Goal: Task Accomplishment & Management: Complete application form

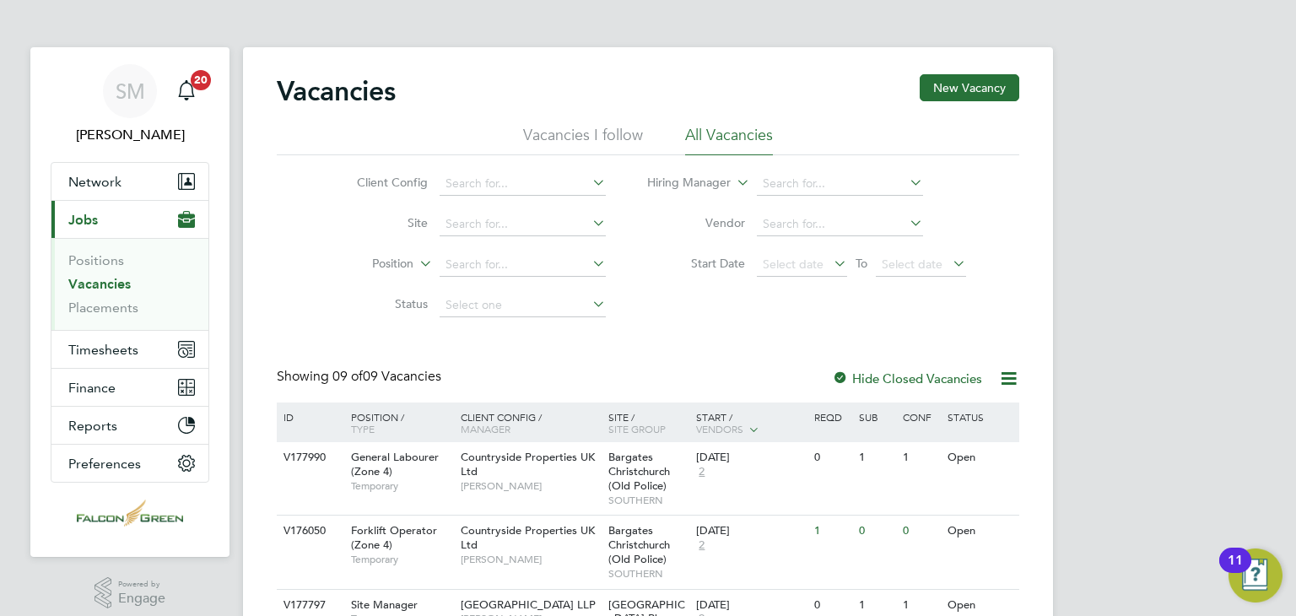
click at [762, 343] on div "Vacancies New Vacancy Vacancies I follow All Vacancies Client Config Site Posit…" at bounding box center [648, 596] width 742 height 1044
click at [105, 286] on link "Vacancies" at bounding box center [99, 284] width 62 height 16
click at [131, 345] on span "Timesheets" at bounding box center [103, 350] width 70 height 16
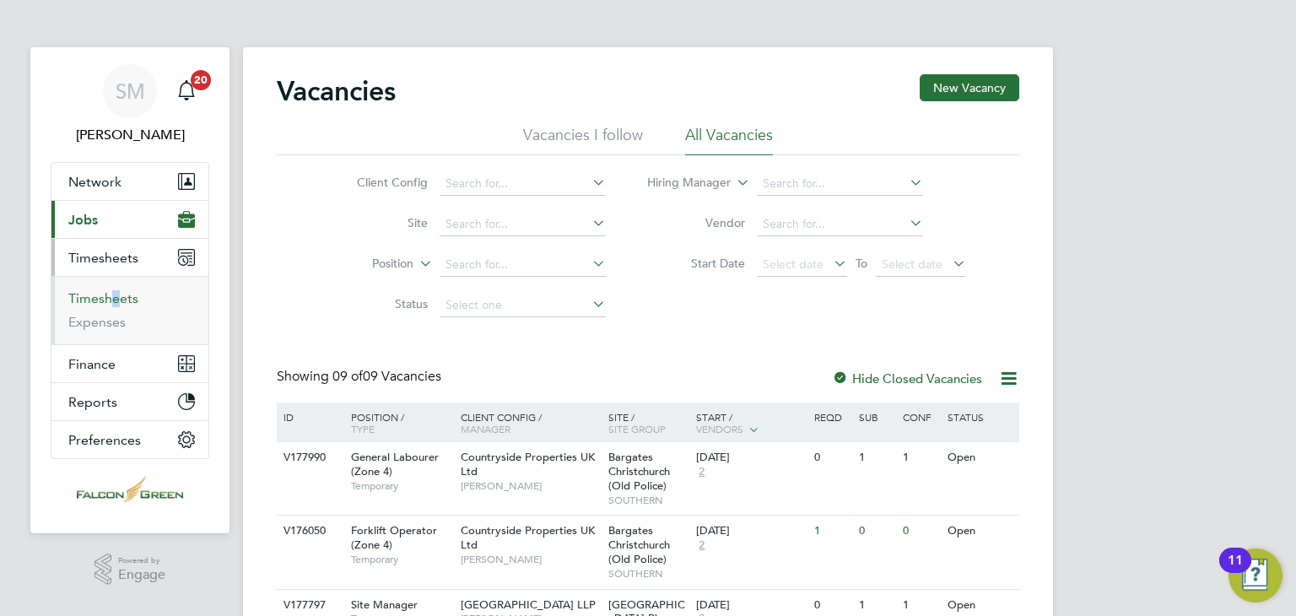
click at [115, 305] on ul "Timesheets Expenses" at bounding box center [129, 310] width 157 height 68
click at [109, 294] on link "Timesheets" at bounding box center [103, 298] width 70 height 16
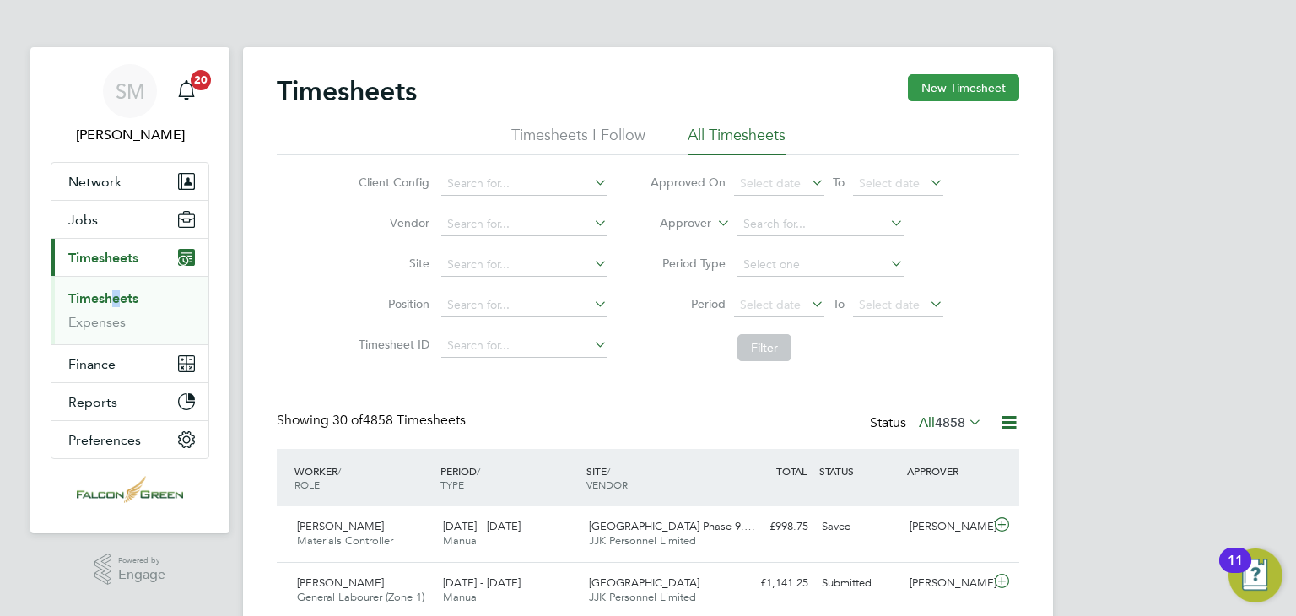
click at [959, 89] on button "New Timesheet" at bounding box center [963, 87] width 111 height 27
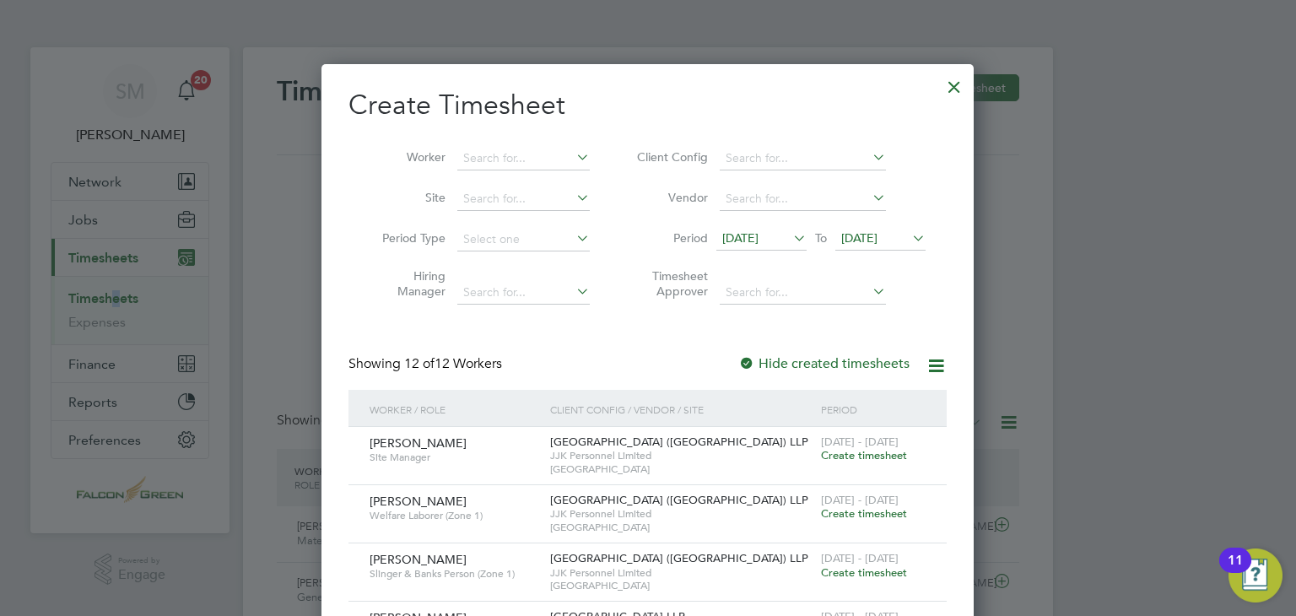
click at [757, 232] on span "[DATE]" at bounding box center [740, 237] width 36 height 15
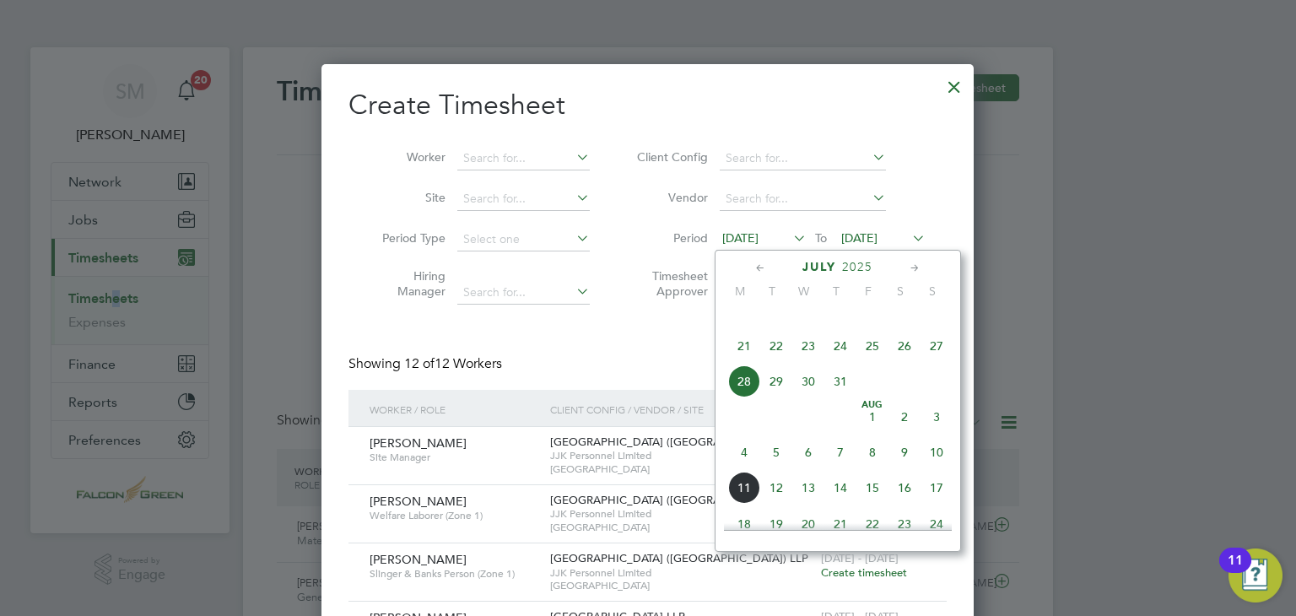
click at [742, 467] on span "4" at bounding box center [744, 452] width 32 height 32
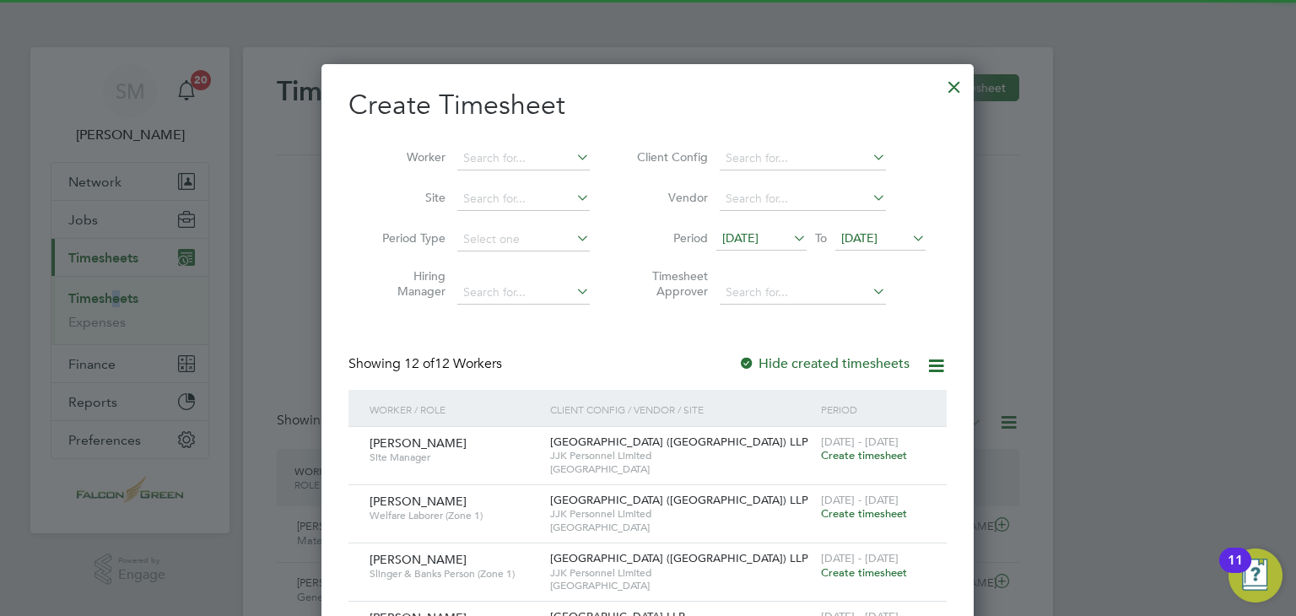
click at [877, 242] on span "[DATE]" at bounding box center [859, 237] width 36 height 15
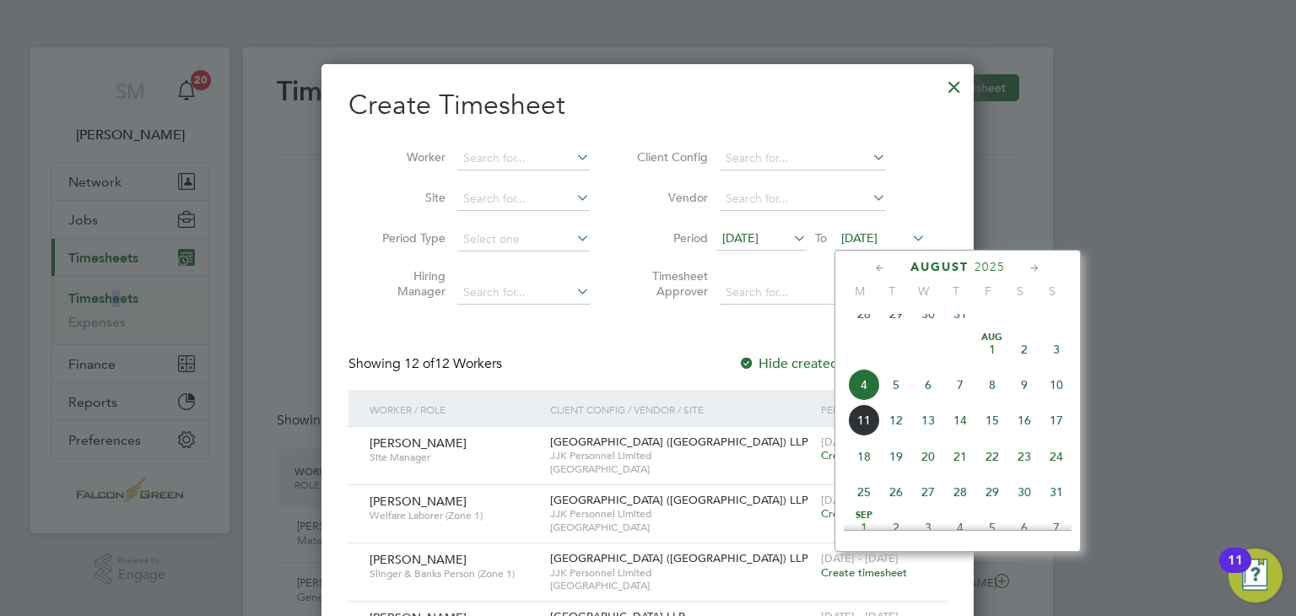
click at [1046, 395] on span "10" at bounding box center [1056, 385] width 32 height 32
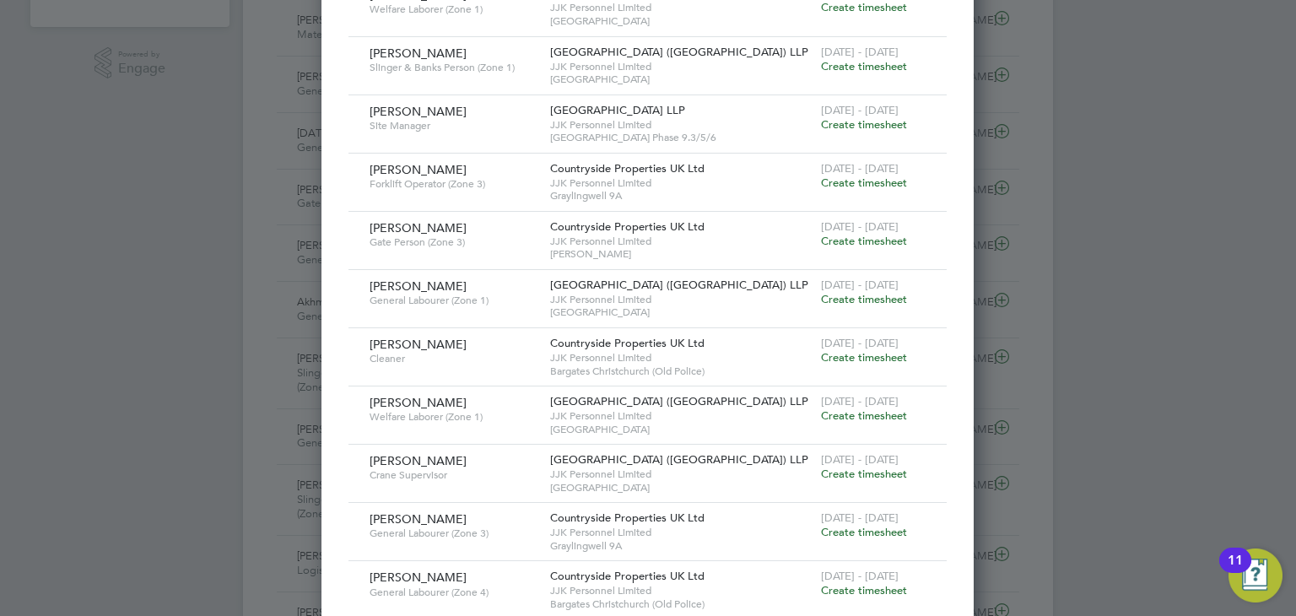
click at [870, 354] on span "Create timesheet" at bounding box center [864, 357] width 86 height 14
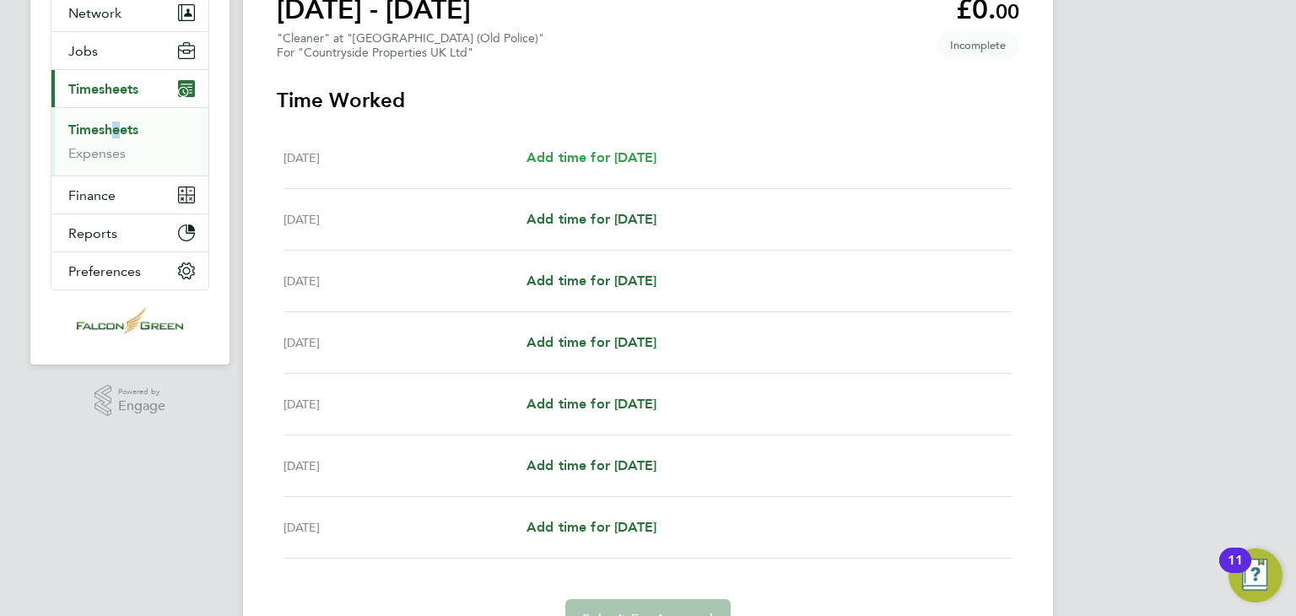
click at [650, 159] on span "Add time for [DATE]" at bounding box center [591, 157] width 130 height 16
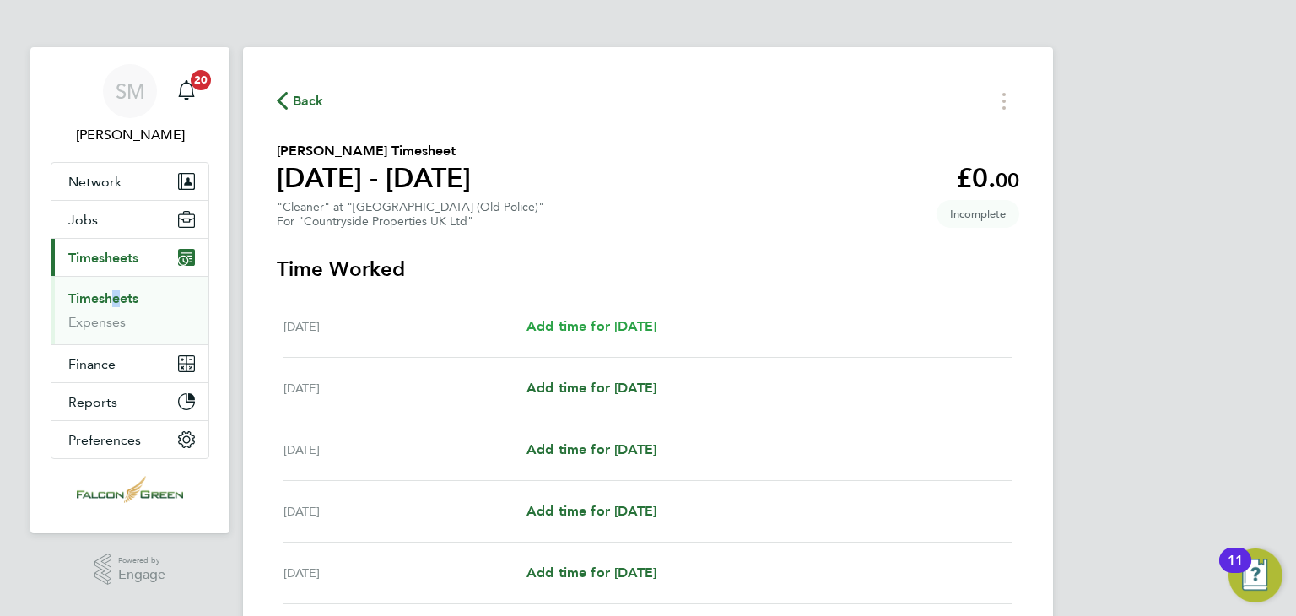
select select "30"
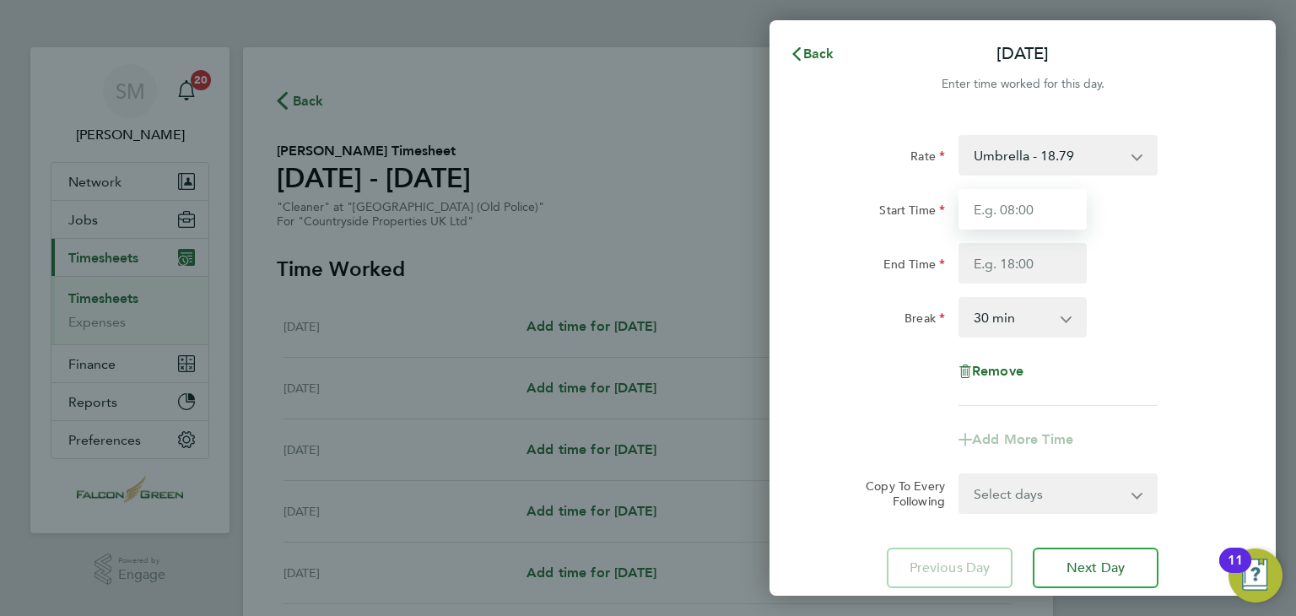
click at [1071, 212] on input "Start Time" at bounding box center [1022, 209] width 128 height 40
type input "14:00"
click at [1027, 275] on input "End Time" at bounding box center [1022, 263] width 128 height 40
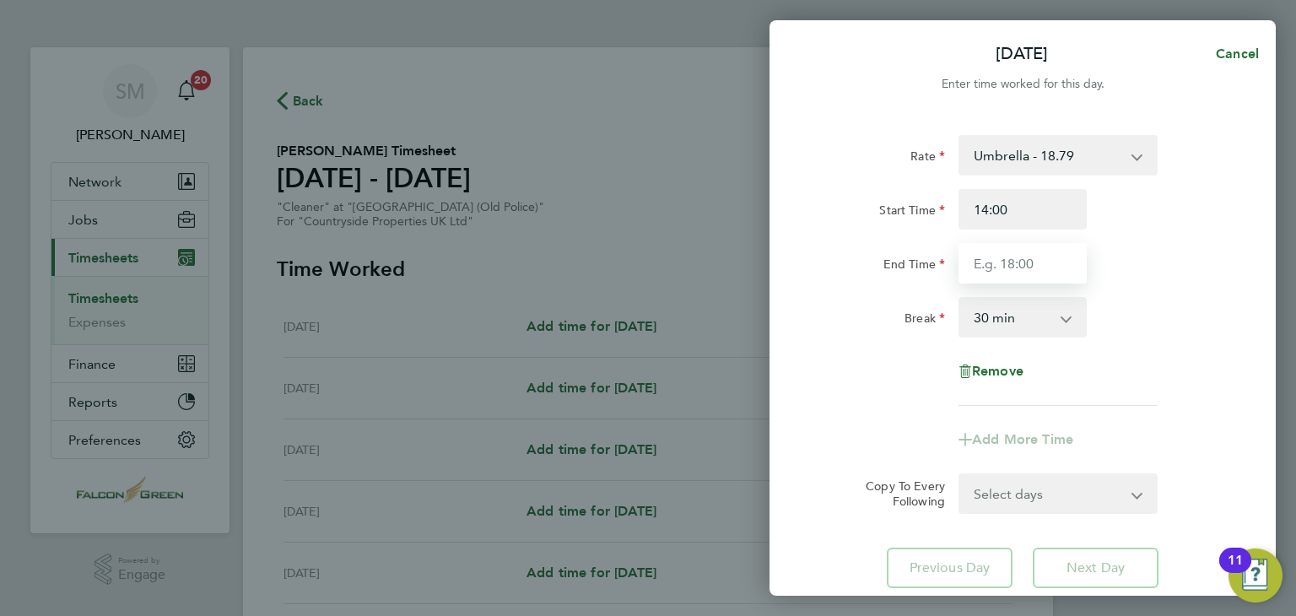
type input "16:00"
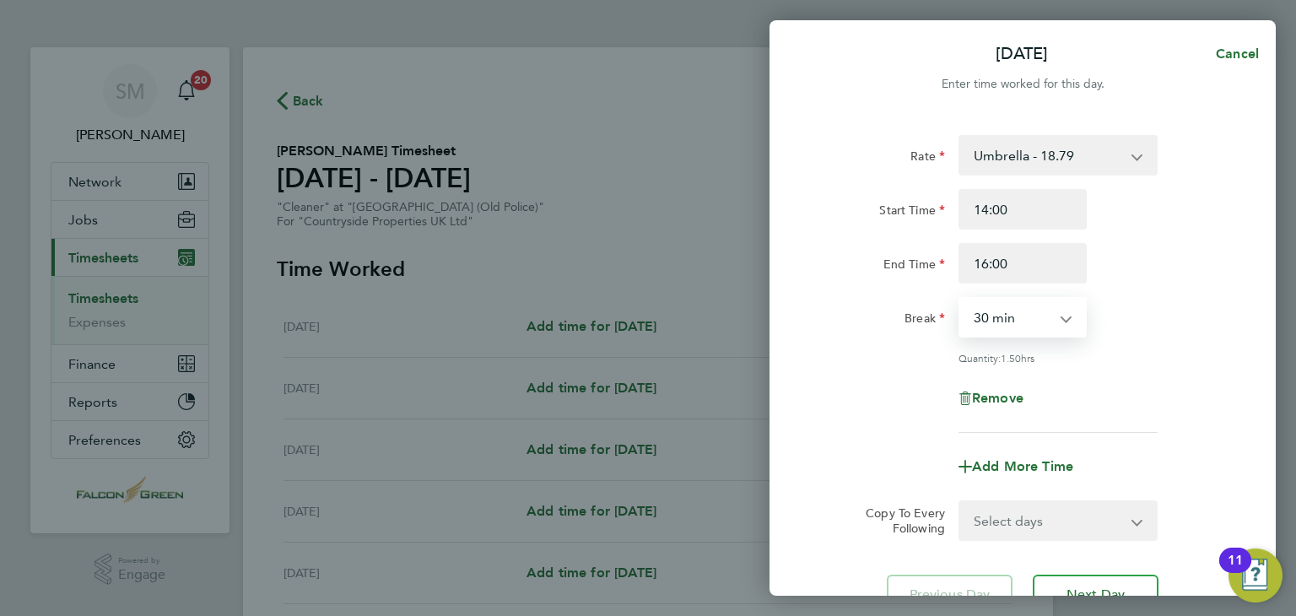
click at [1033, 321] on select "0 min 15 min 30 min 45 min 60 min 75 min 90 min" at bounding box center [1012, 317] width 105 height 37
select select "0"
click at [960, 299] on select "0 min 15 min 30 min 45 min 60 min 75 min 90 min" at bounding box center [1012, 317] width 105 height 37
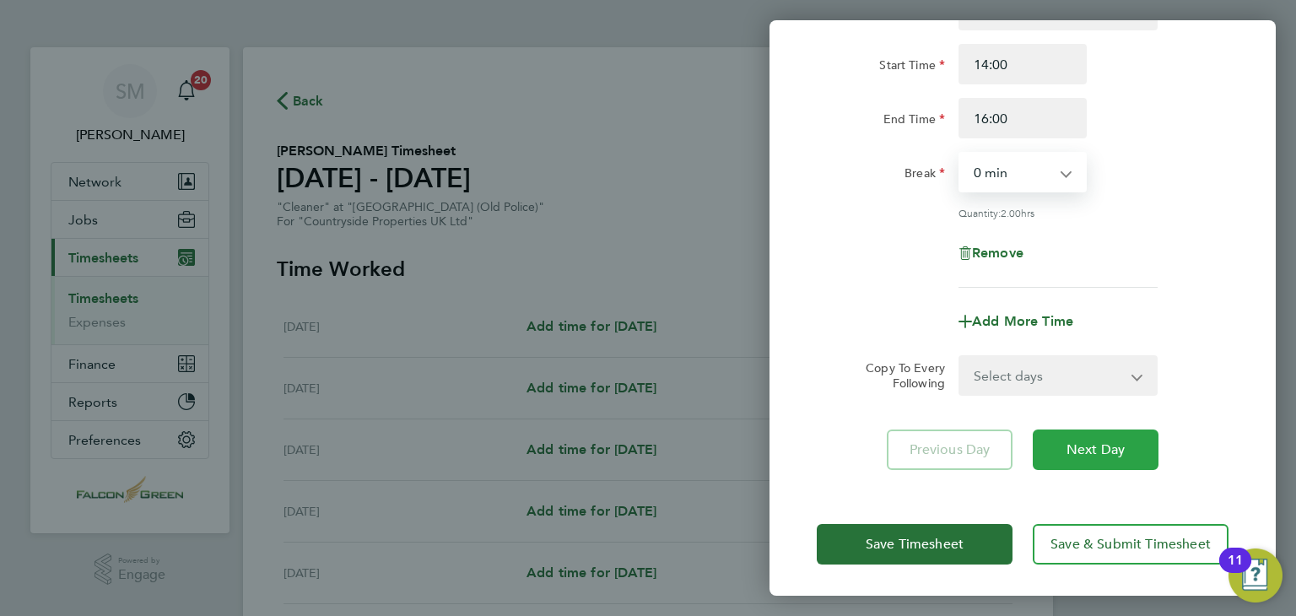
click at [1102, 447] on span "Next Day" at bounding box center [1095, 449] width 58 height 17
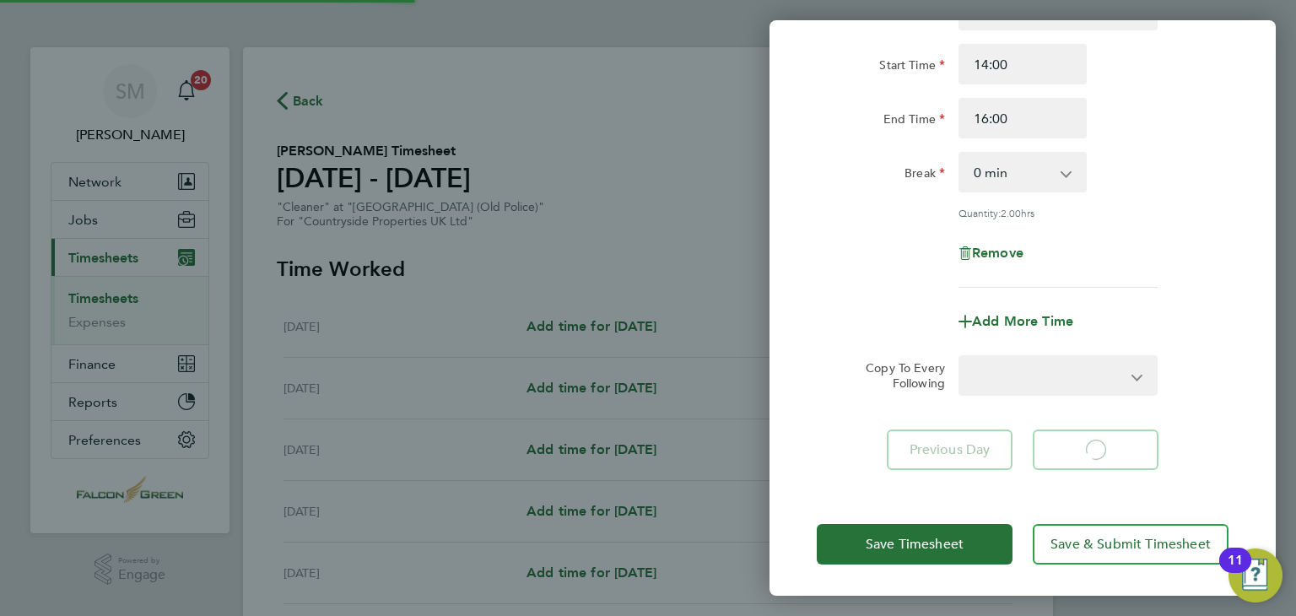
select select "30"
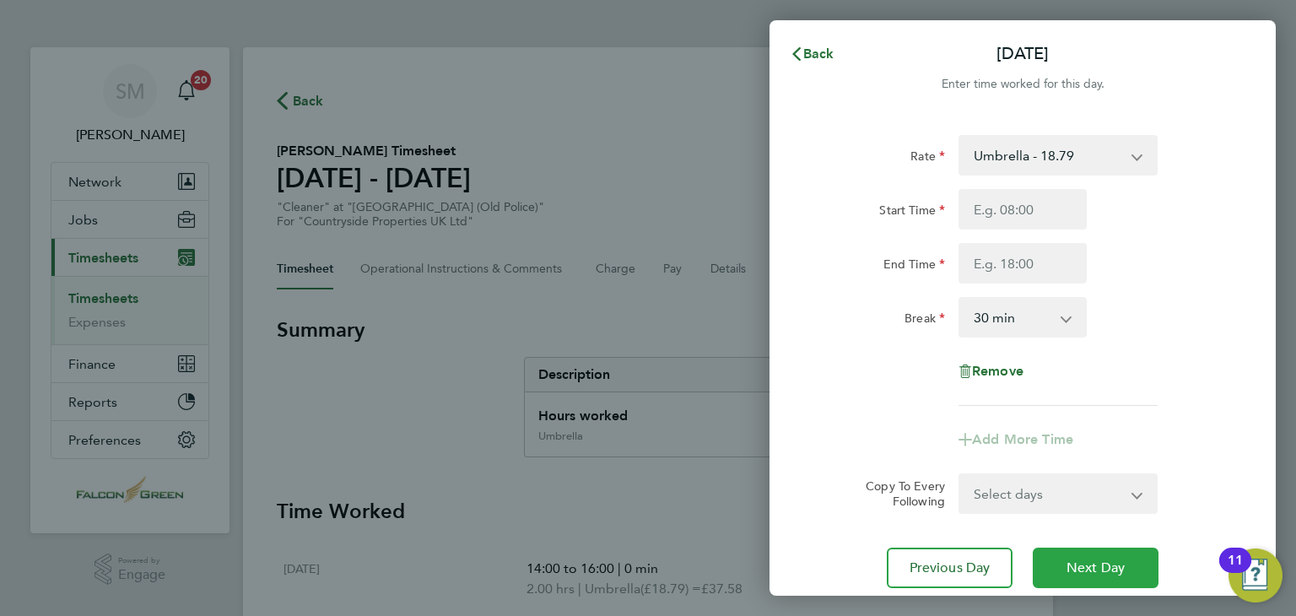
click at [1073, 578] on button "Next Day" at bounding box center [1096, 567] width 126 height 40
select select "30"
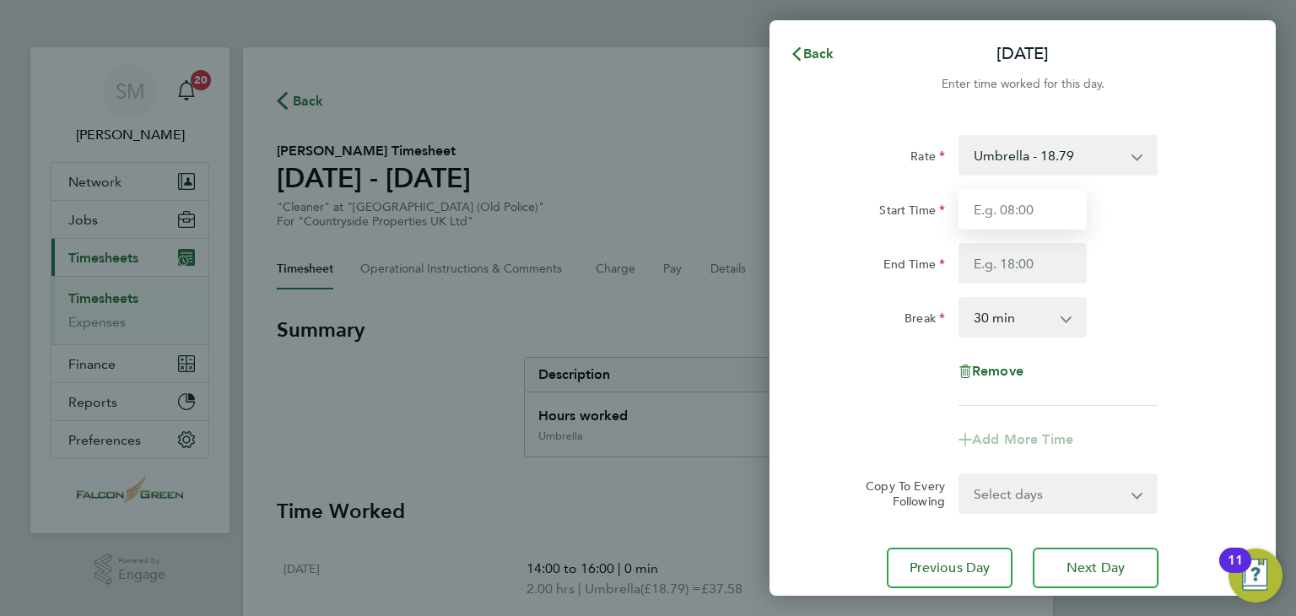
click at [1033, 214] on input "Start Time" at bounding box center [1022, 209] width 128 height 40
type input "14:00"
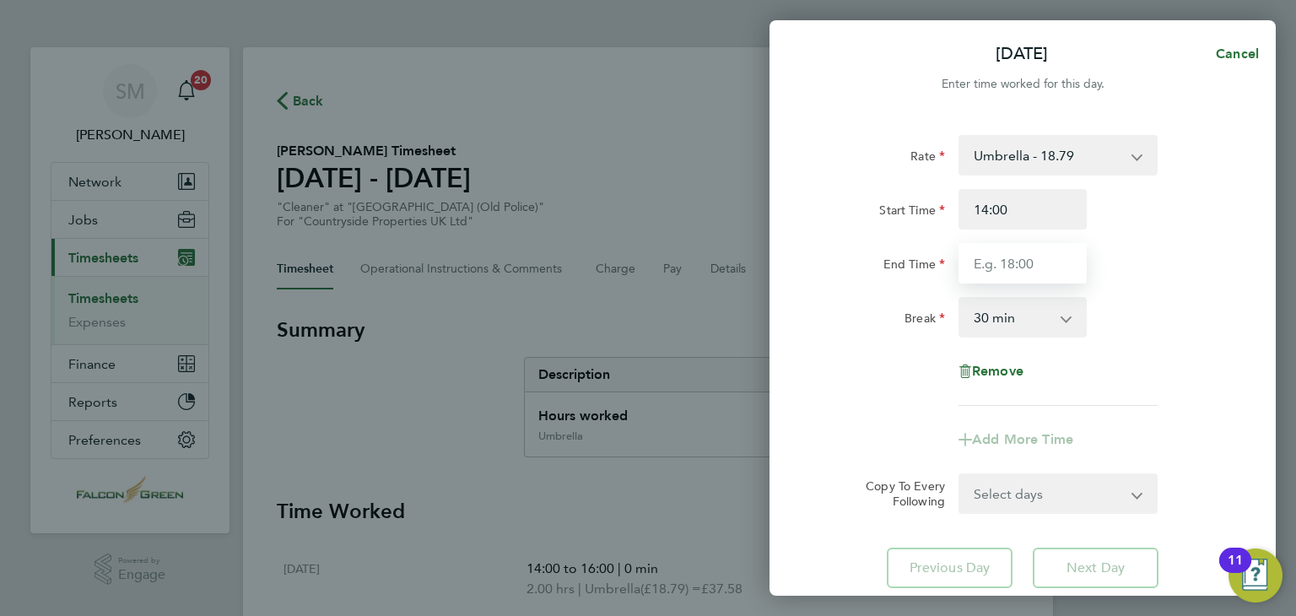
click at [1033, 267] on input "End Time" at bounding box center [1022, 263] width 128 height 40
type input "16:00"
click at [1032, 328] on select "0 min 15 min 30 min 45 min 60 min 75 min 90 min" at bounding box center [1012, 317] width 105 height 37
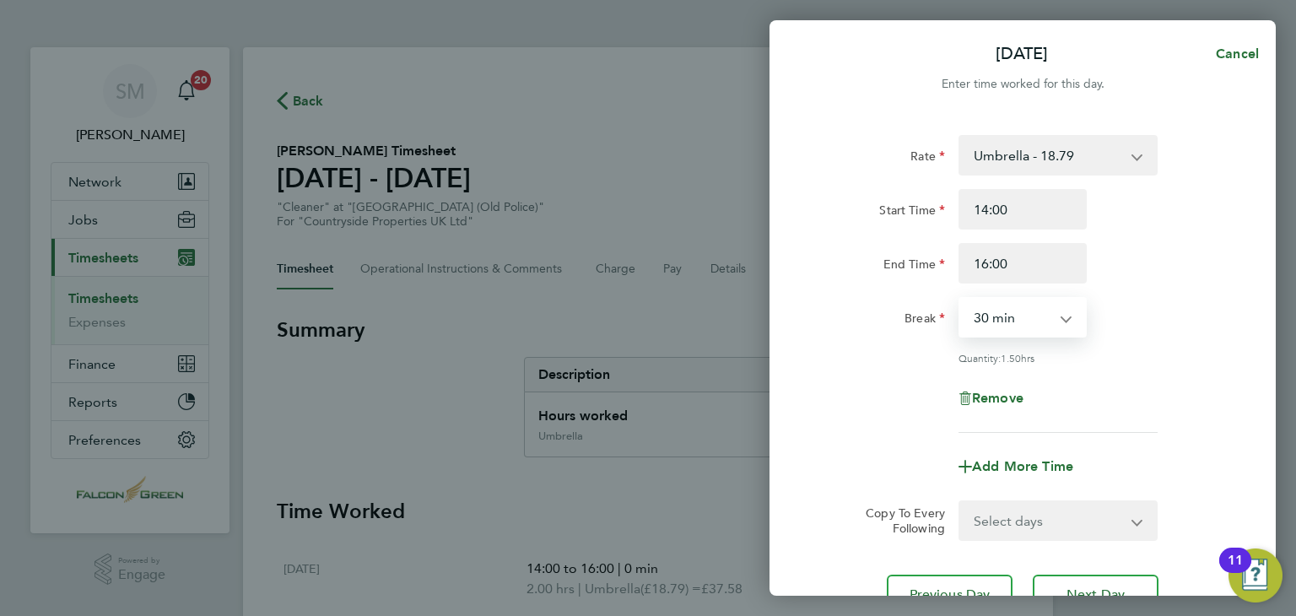
select select "0"
click at [960, 299] on select "0 min 15 min 30 min 45 min 60 min 75 min 90 min" at bounding box center [1012, 317] width 105 height 37
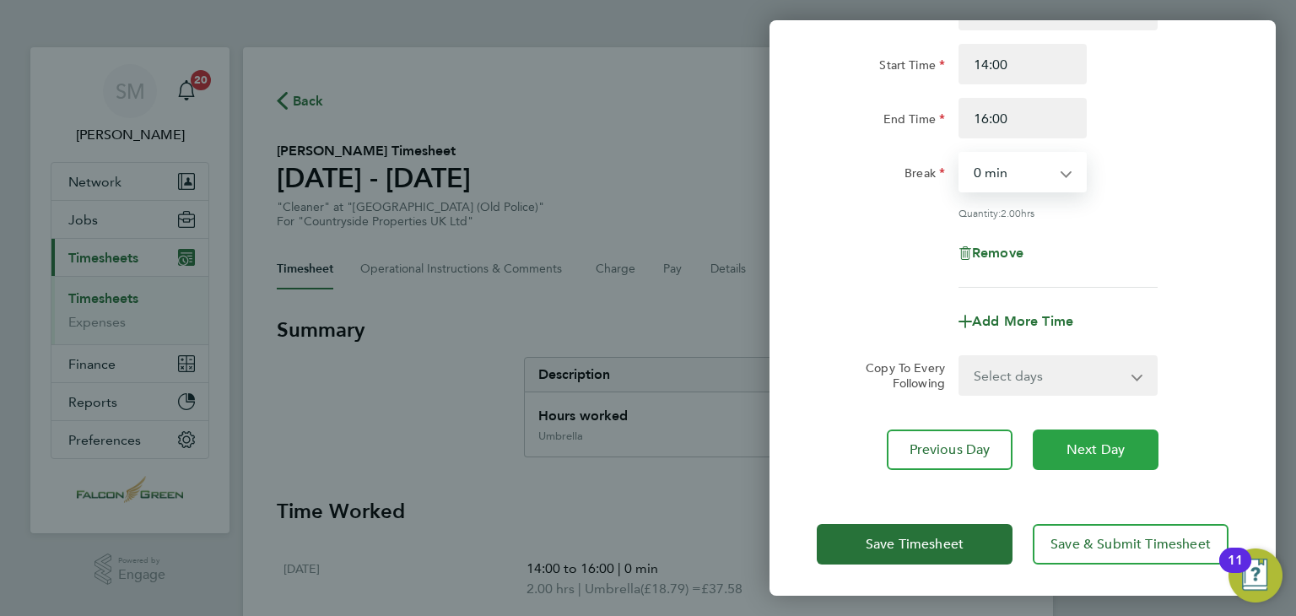
click at [1104, 445] on span "Next Day" at bounding box center [1095, 449] width 58 height 17
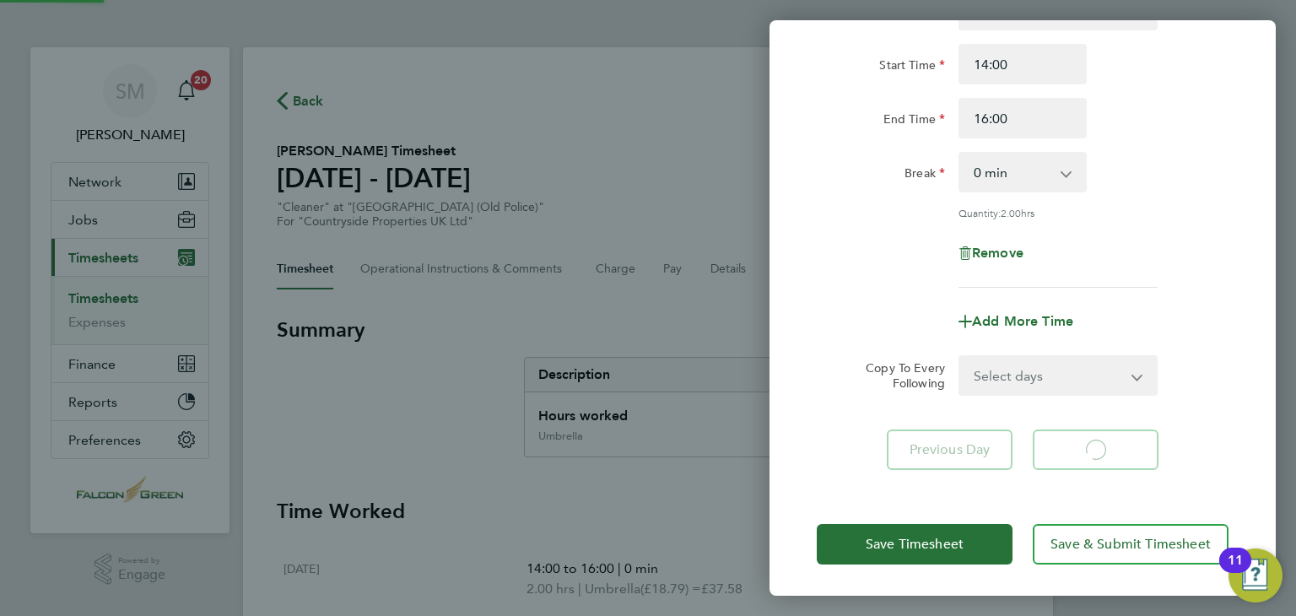
select select "30"
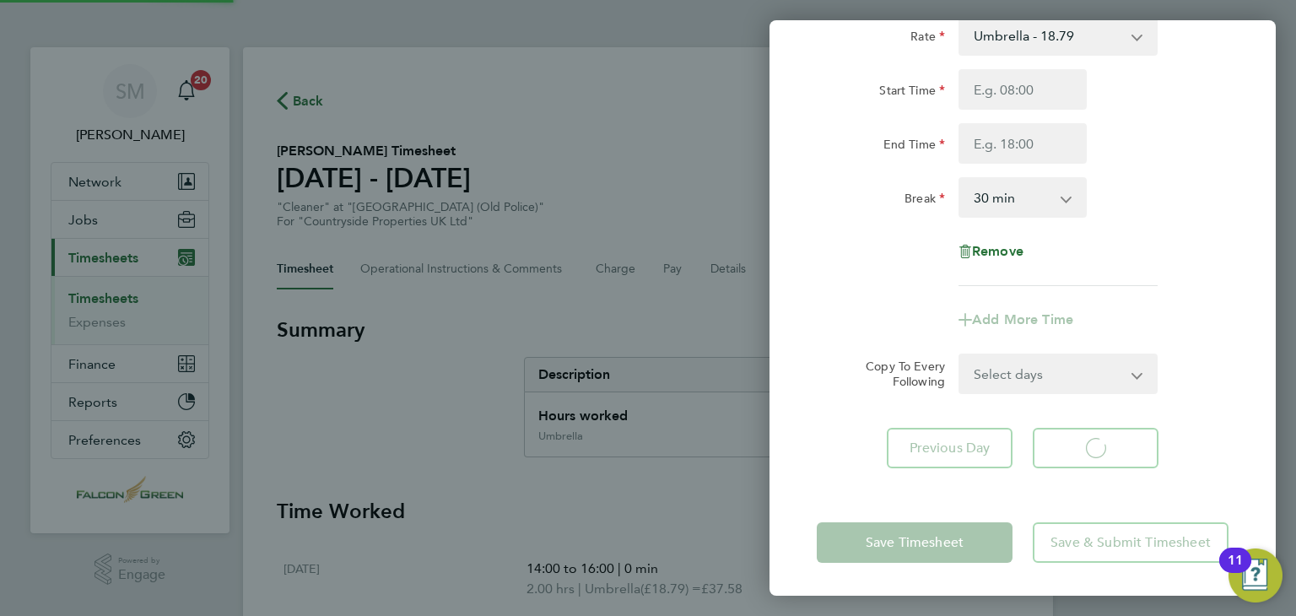
select select "30"
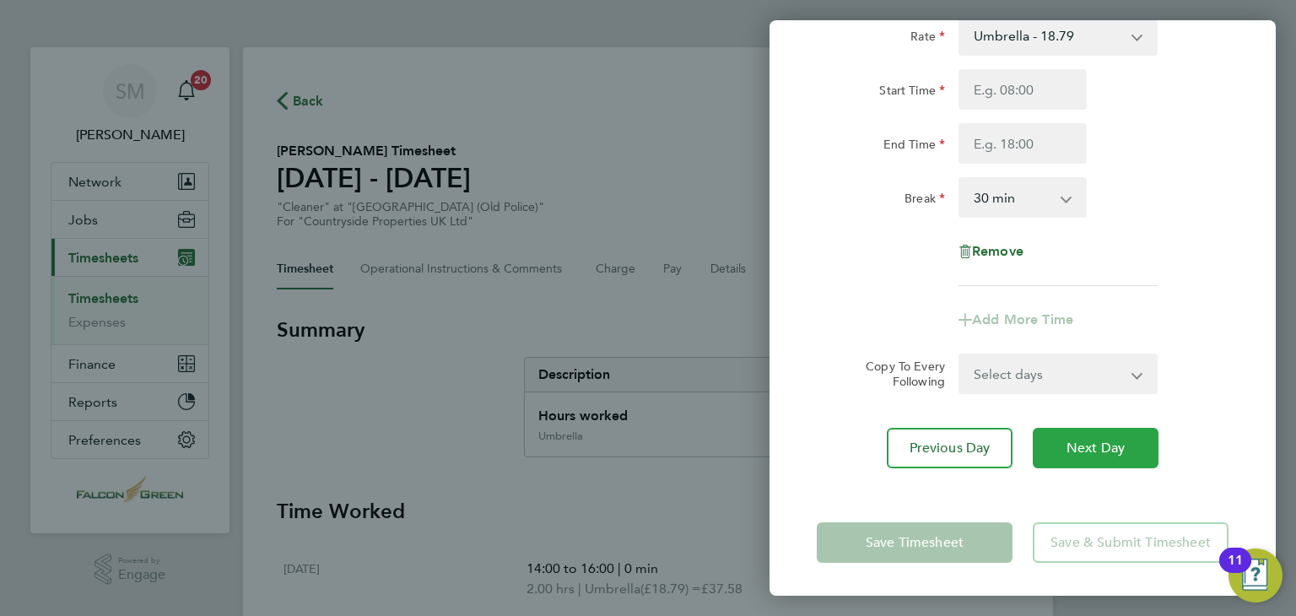
click at [1119, 446] on span "Next Day" at bounding box center [1095, 448] width 58 height 17
select select "30"
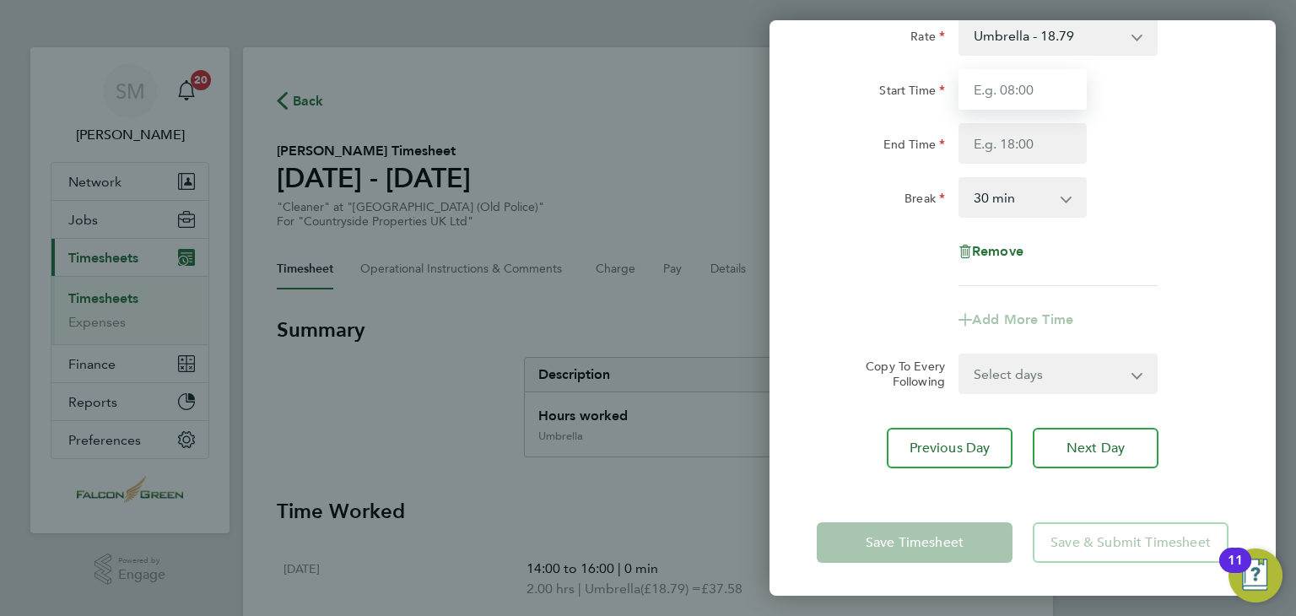
click at [1026, 103] on input "Start Time" at bounding box center [1022, 89] width 128 height 40
type input "14:00"
click at [1019, 139] on input "End Time" at bounding box center [1022, 143] width 128 height 40
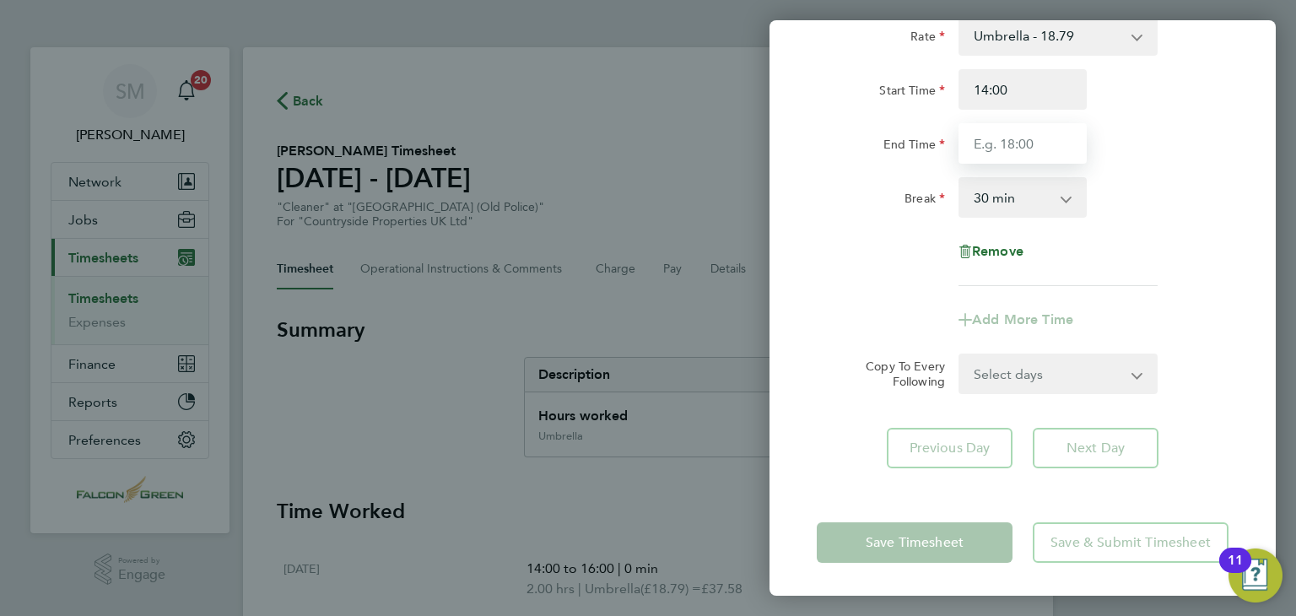
type input "16:00"
click at [1038, 197] on select "0 min 15 min 30 min 45 min 60 min 75 min 90 min" at bounding box center [1012, 197] width 105 height 37
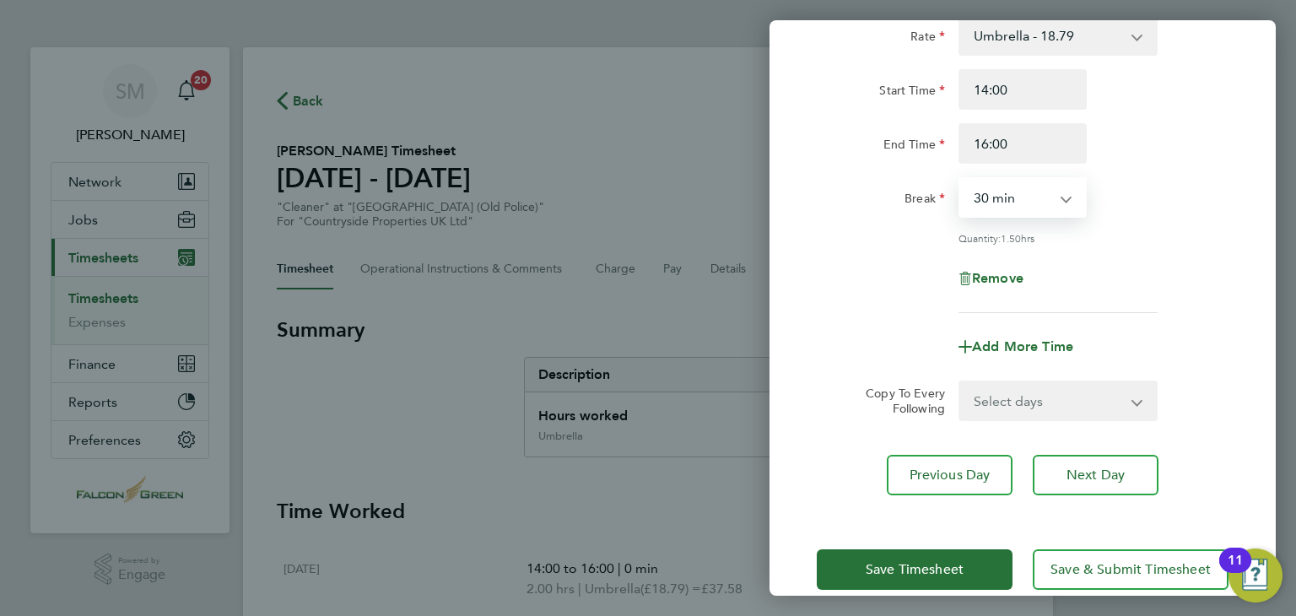
select select "0"
click at [960, 179] on select "0 min 15 min 30 min 45 min 60 min 75 min 90 min" at bounding box center [1012, 197] width 105 height 37
click at [1089, 470] on span "Next Day" at bounding box center [1095, 475] width 58 height 17
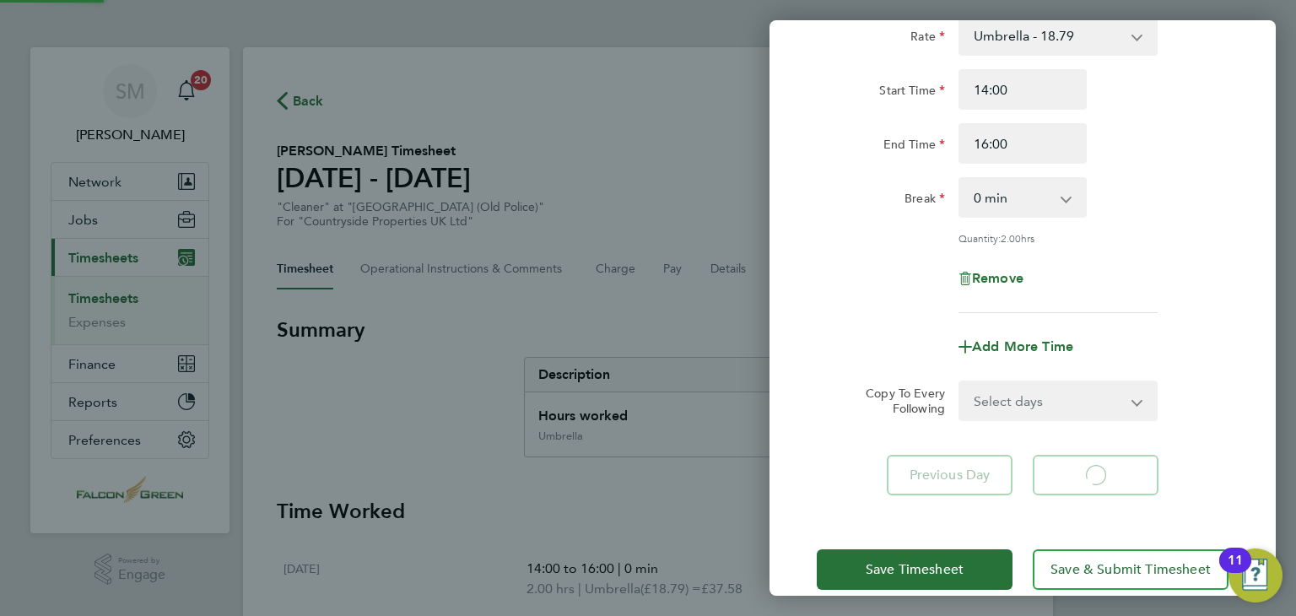
select select "30"
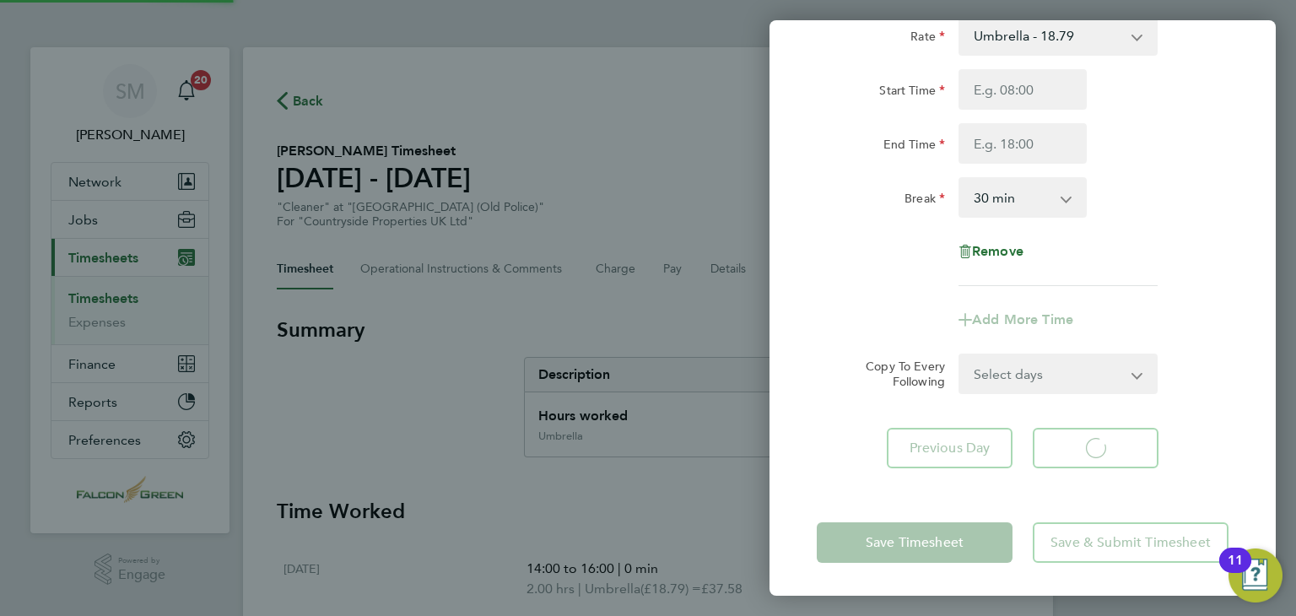
select select "30"
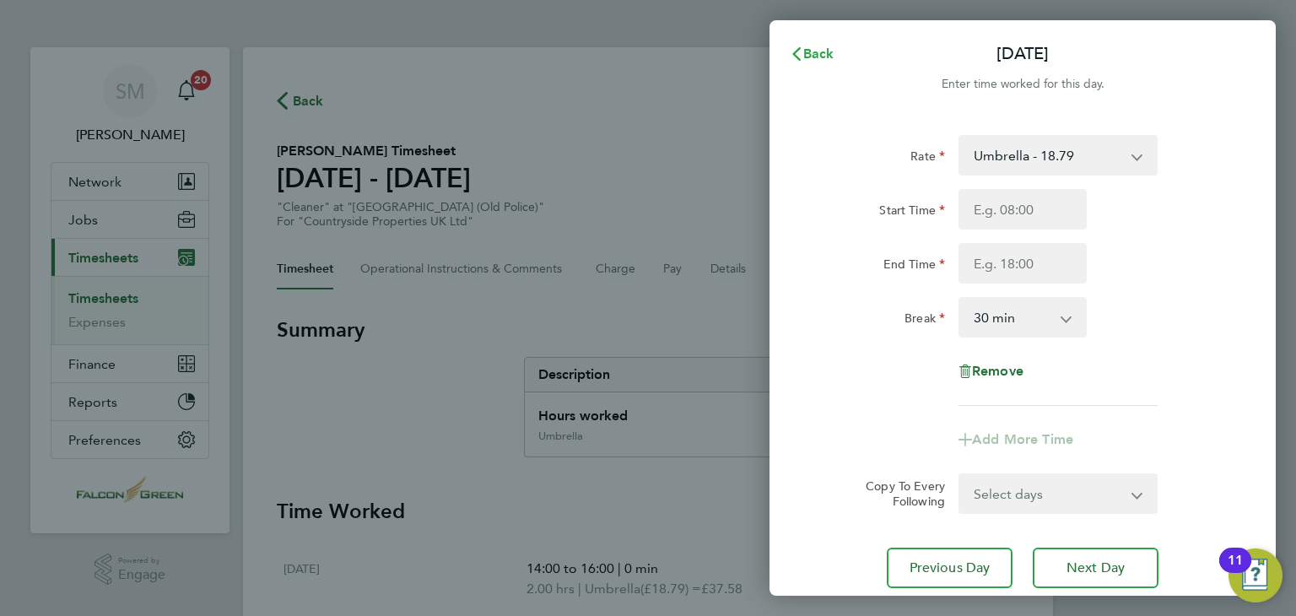
click at [806, 53] on span "Back" at bounding box center [818, 54] width 31 height 16
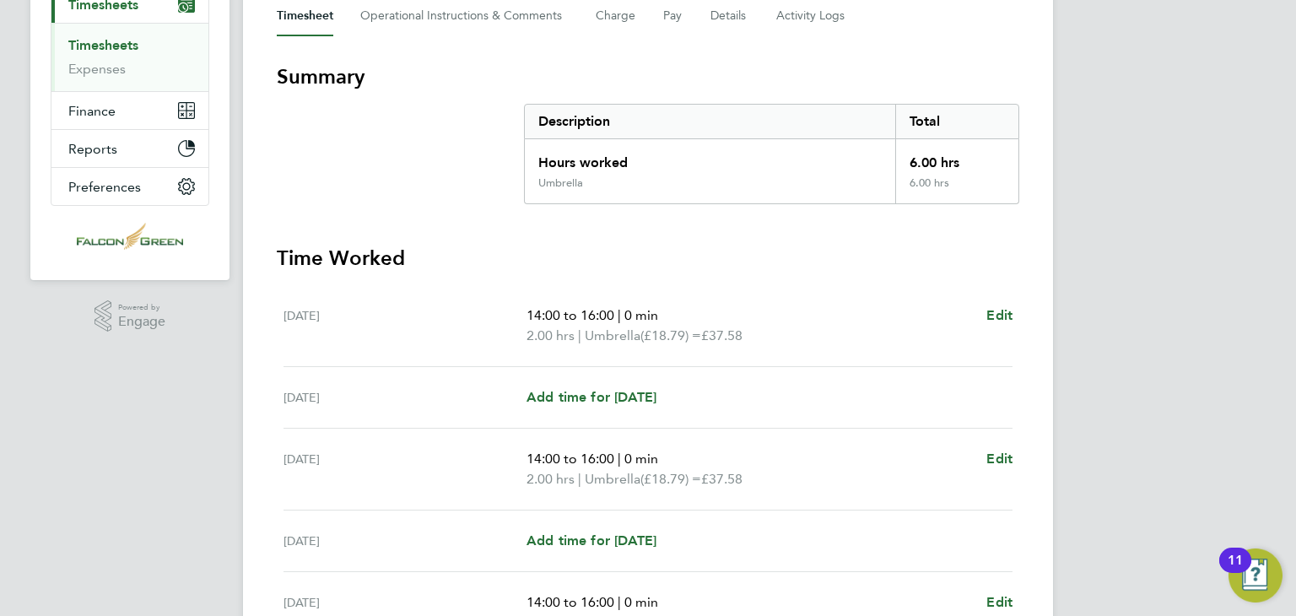
scroll to position [560, 0]
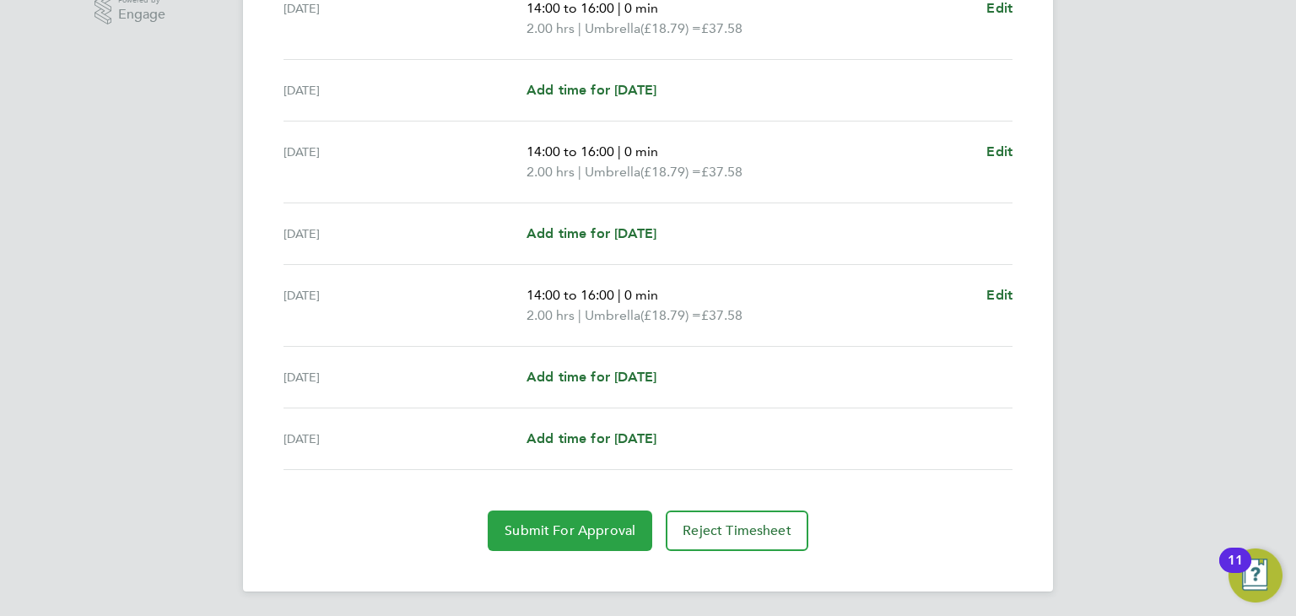
click at [599, 537] on button "Submit For Approval" at bounding box center [570, 530] width 165 height 40
